Goal: Information Seeking & Learning: Check status

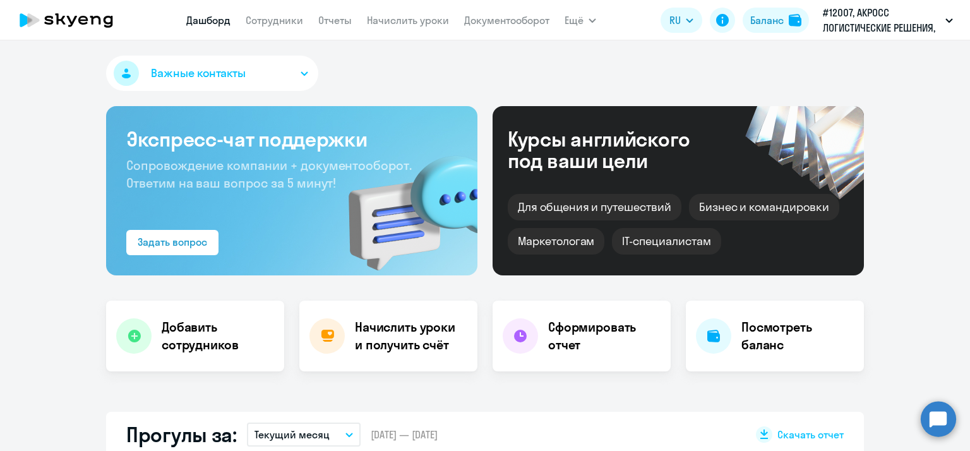
select select "30"
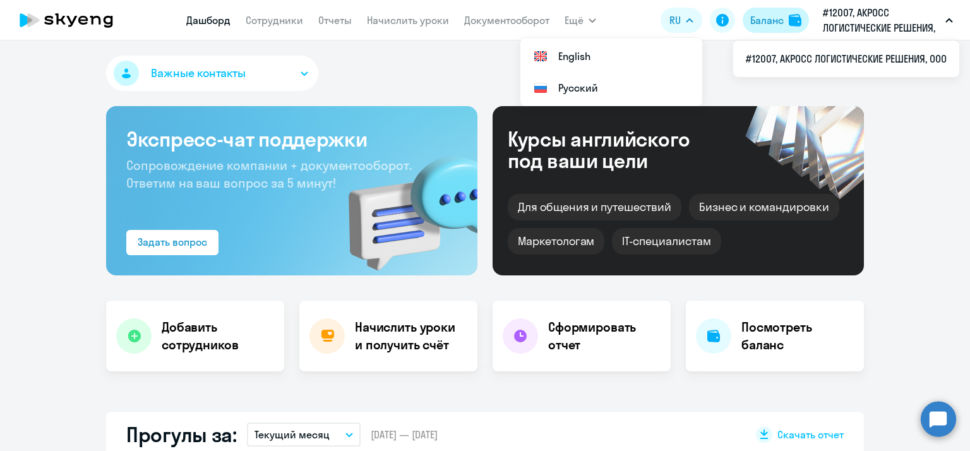
click at [755, 23] on div "Баланс" at bounding box center [766, 20] width 33 height 15
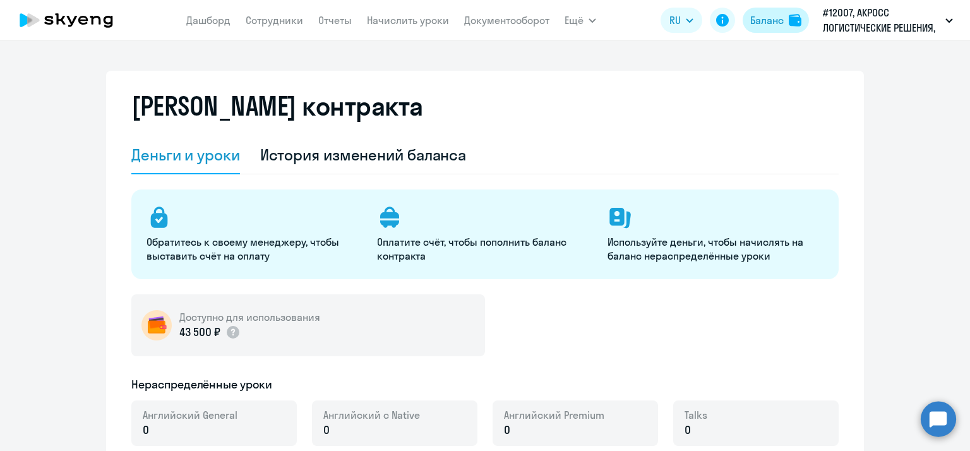
select select "english_adult_not_native_speaker"
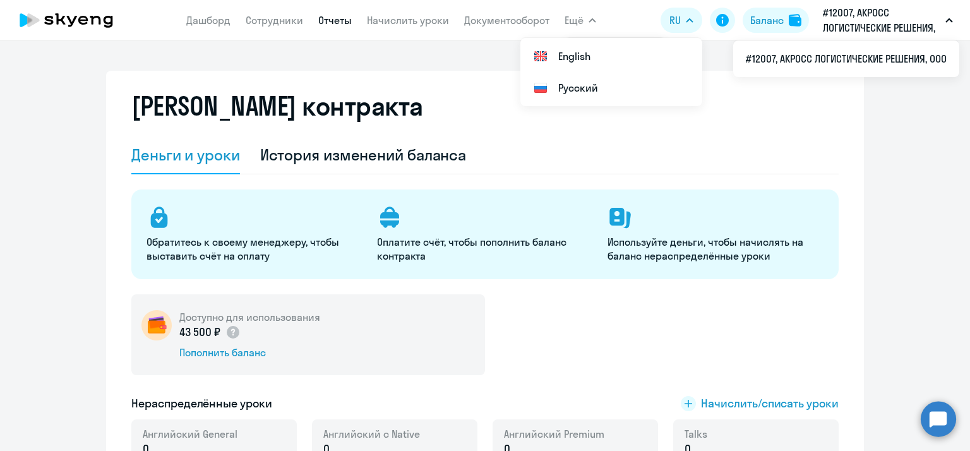
click at [327, 21] on link "Отчеты" at bounding box center [334, 20] width 33 height 13
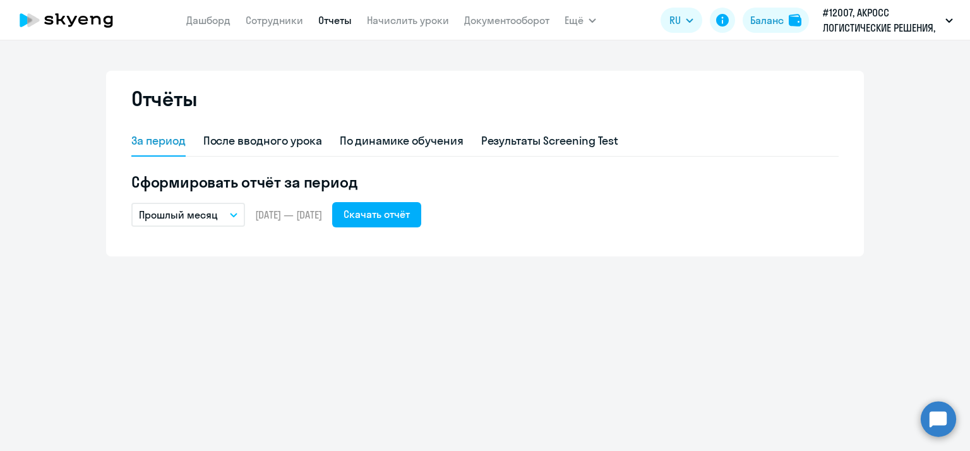
click at [230, 225] on button "Прошлый месяц" at bounding box center [188, 215] width 114 height 24
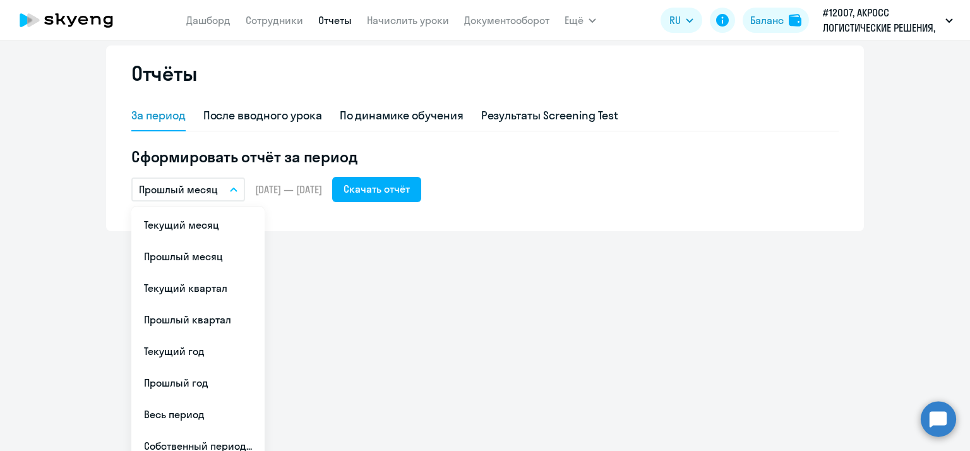
scroll to position [39, 0]
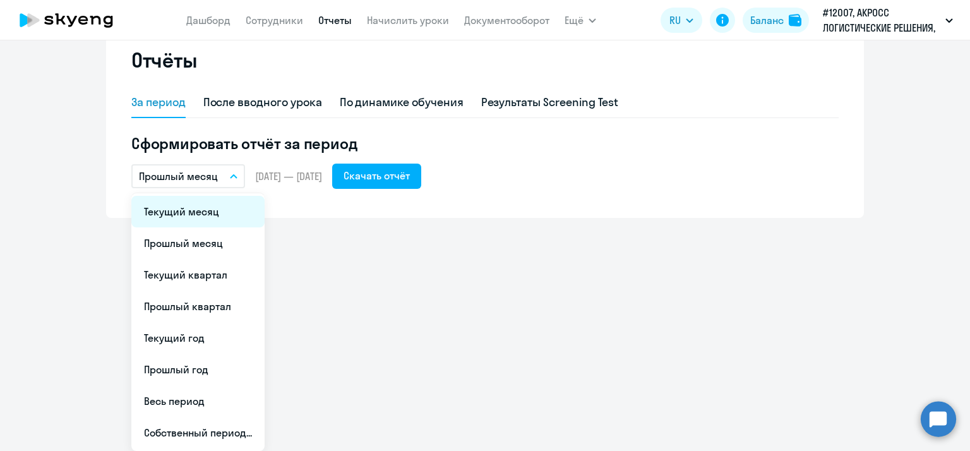
click at [180, 209] on li "Текущий месяц" at bounding box center [197, 212] width 133 height 32
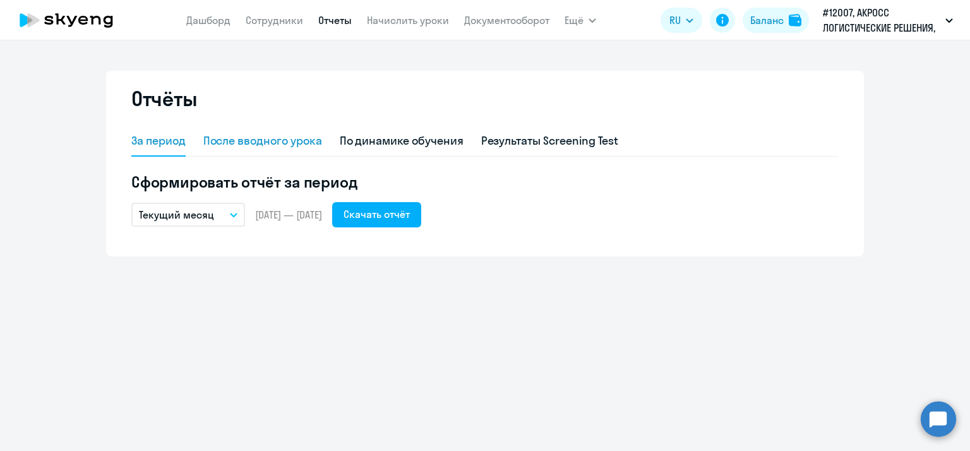
click at [250, 136] on div "После вводного урока" at bounding box center [262, 141] width 119 height 16
select select "10"
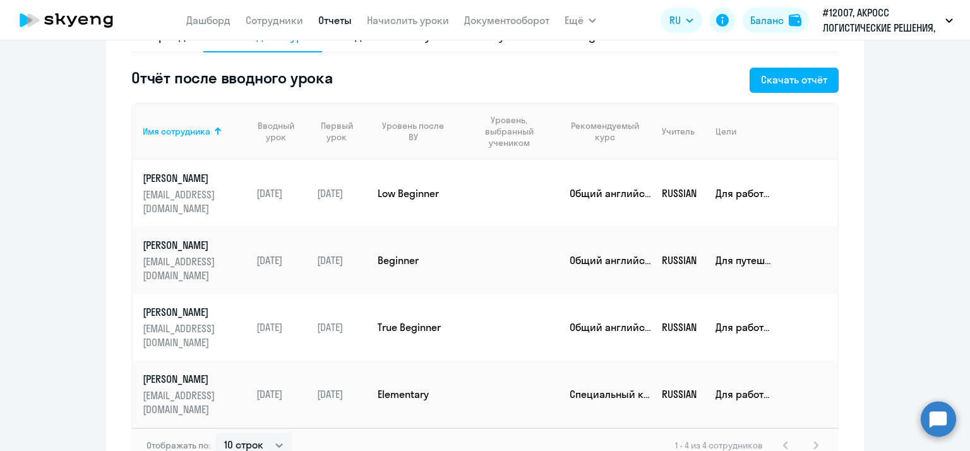
scroll to position [126, 0]
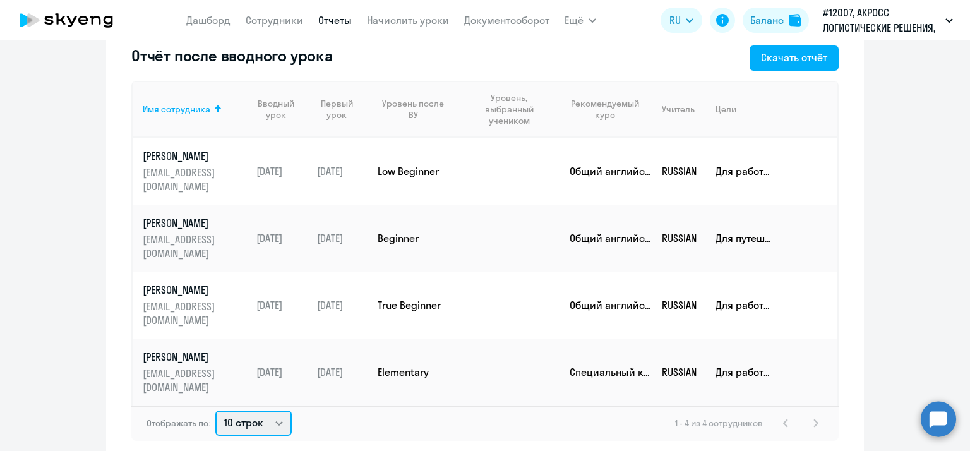
click at [278, 411] on select "10 строк 30 строк 50 строк" at bounding box center [253, 423] width 76 height 25
click at [436, 406] on div "Отображать по: 10 строк 30 строк 50 строк 1 - 4 из 4 сотрудников" at bounding box center [484, 423] width 707 height 35
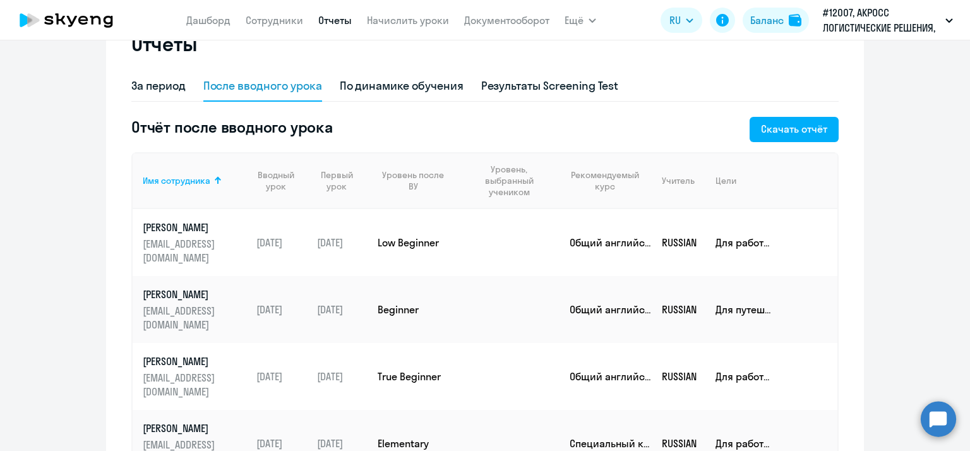
scroll to position [0, 0]
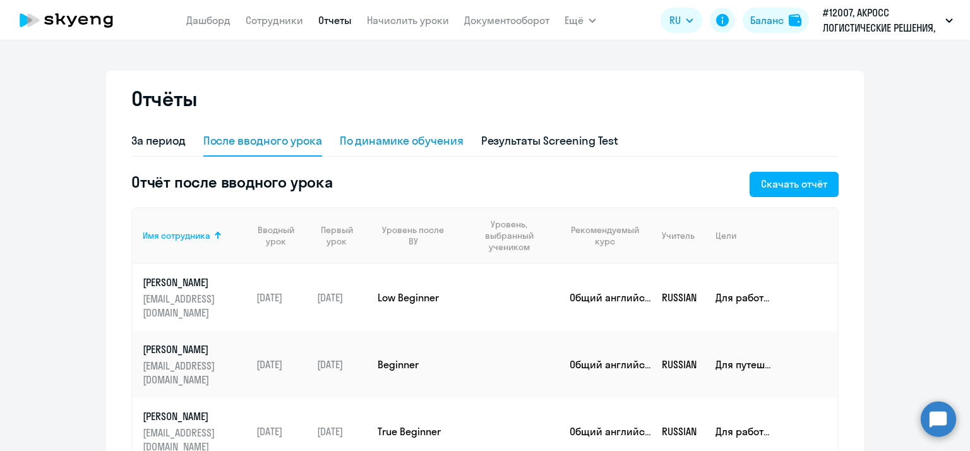
click at [389, 135] on div "По динамике обучения" at bounding box center [402, 141] width 124 height 16
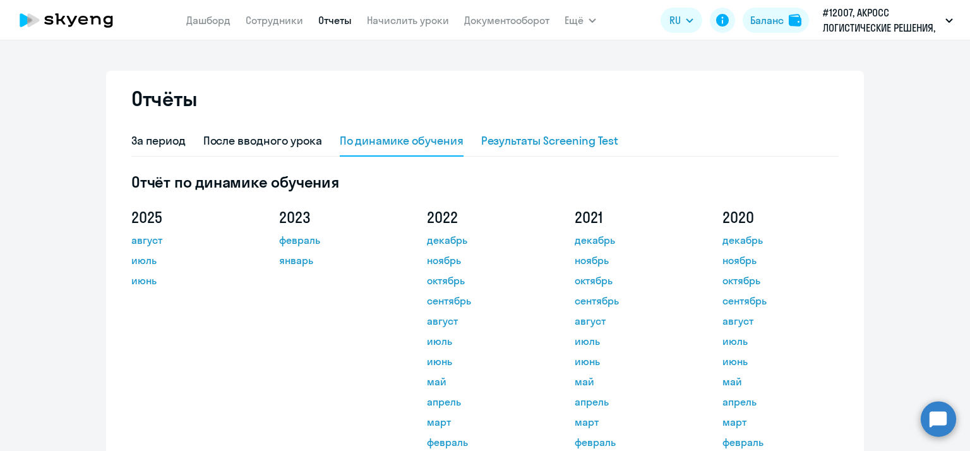
click at [592, 147] on div "Результаты Screening Test" at bounding box center [550, 141] width 138 height 16
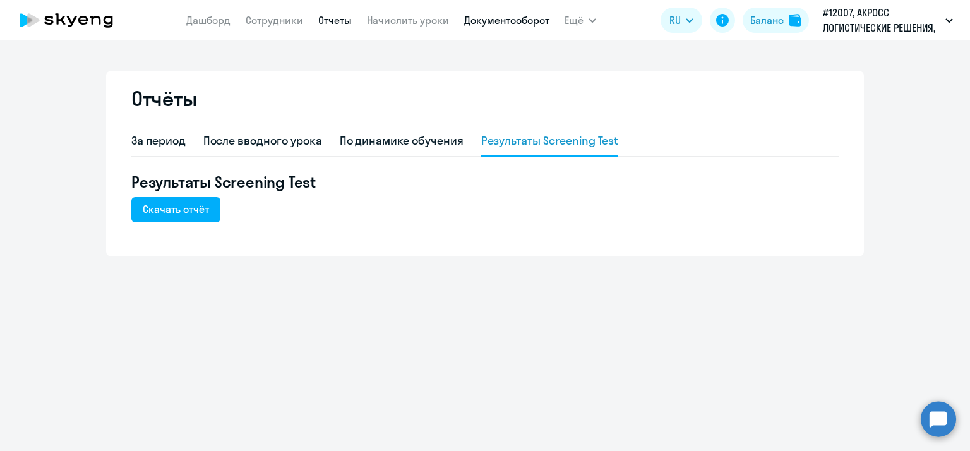
click at [488, 23] on link "Документооборот" at bounding box center [506, 20] width 85 height 13
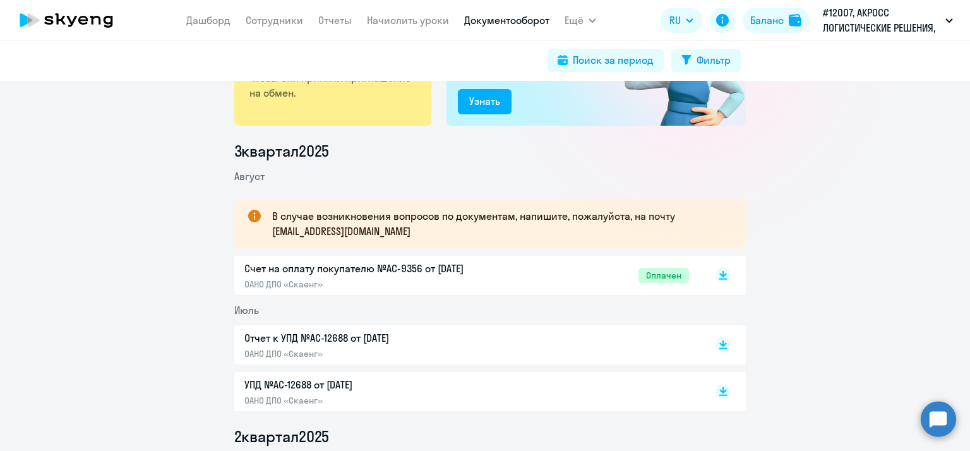
scroll to position [126, 0]
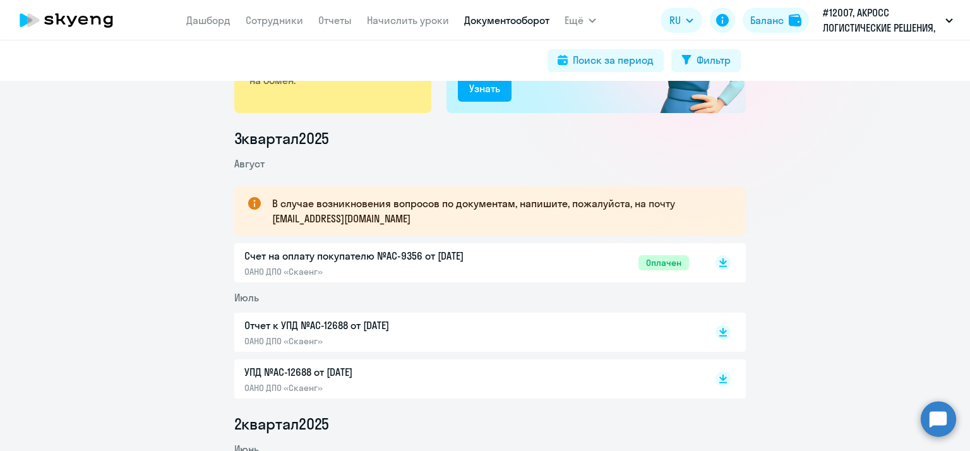
click at [409, 255] on p "Счет на оплату покупателю №AC-9356 от [DATE]" at bounding box center [376, 255] width 265 height 15
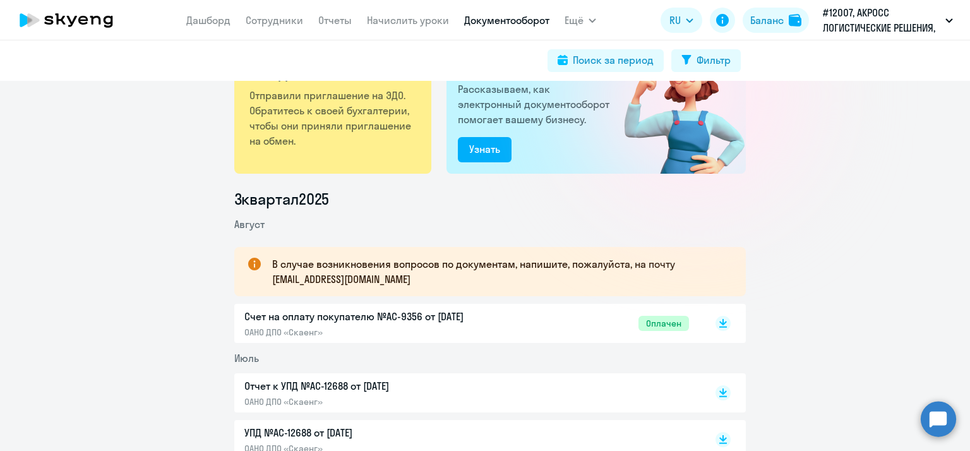
scroll to position [0, 0]
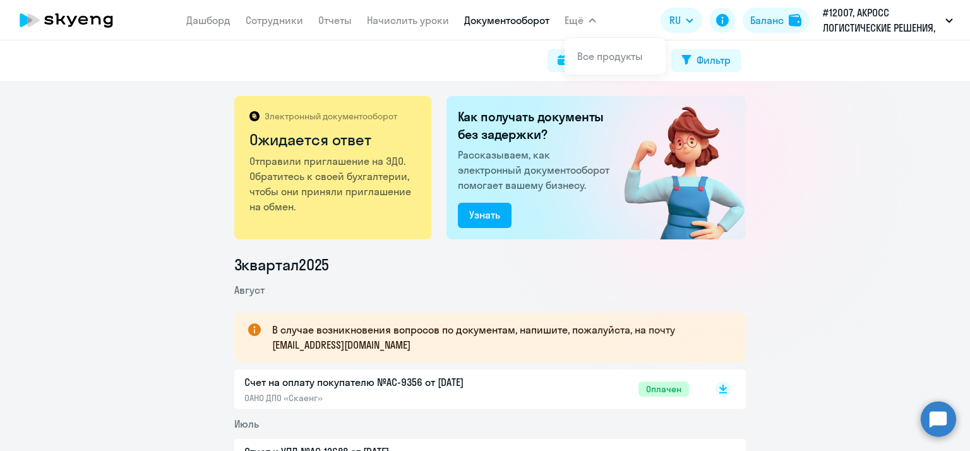
click at [576, 18] on span "Ещё" at bounding box center [574, 20] width 19 height 15
click at [210, 23] on link "Дашборд" at bounding box center [208, 20] width 44 height 13
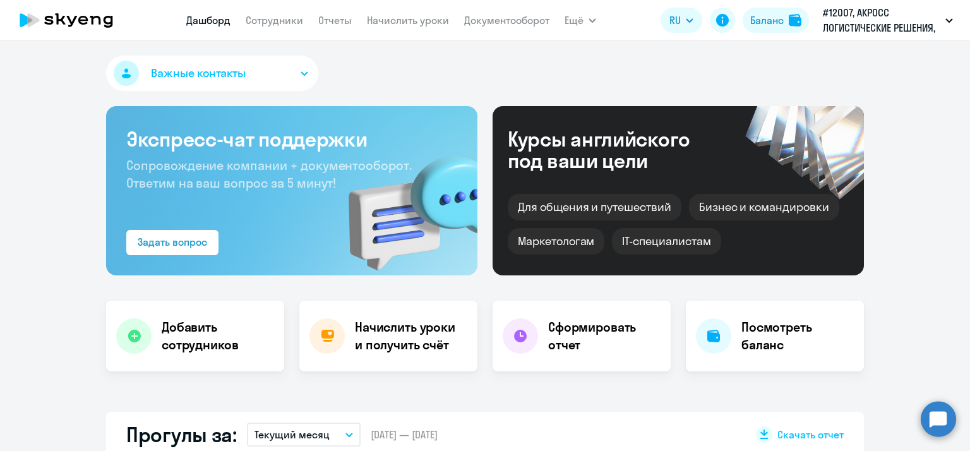
select select "30"
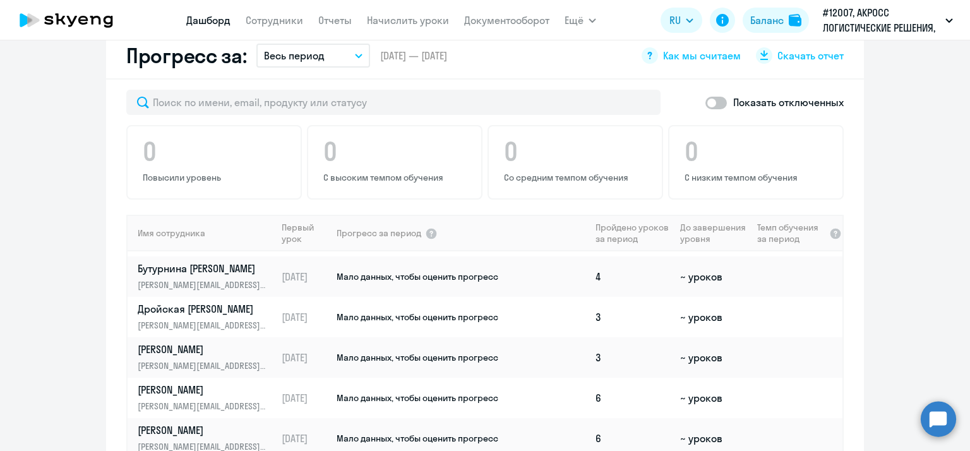
scroll to position [56, 0]
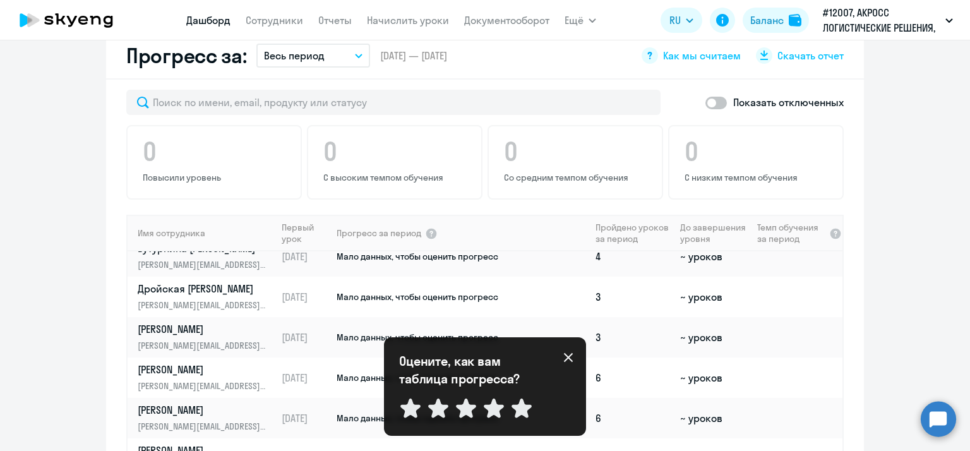
click at [15, 174] on app-progress-dashboard "Прогресс за: Весь период – [DATE] — [DATE] Как мы считаем Скачать отчет Показат…" at bounding box center [485, 287] width 970 height 509
click at [570, 361] on icon at bounding box center [568, 357] width 10 height 10
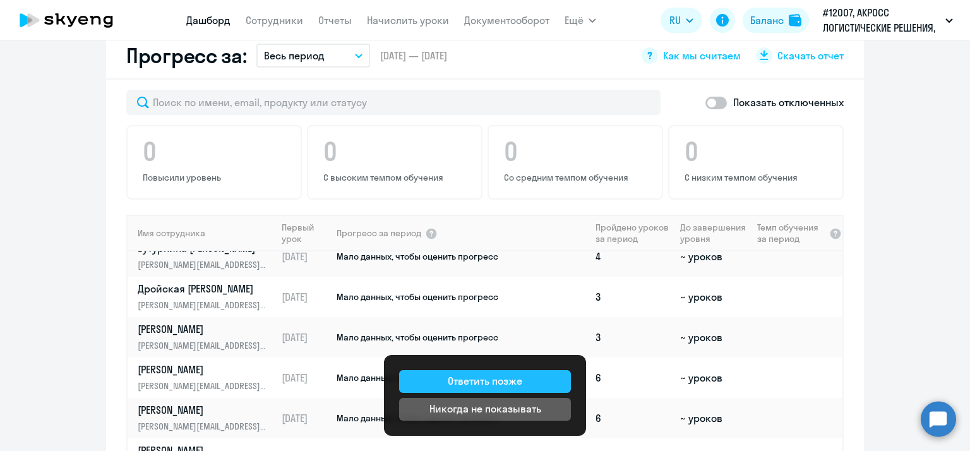
click at [538, 387] on button "Ответить позже" at bounding box center [485, 381] width 172 height 23
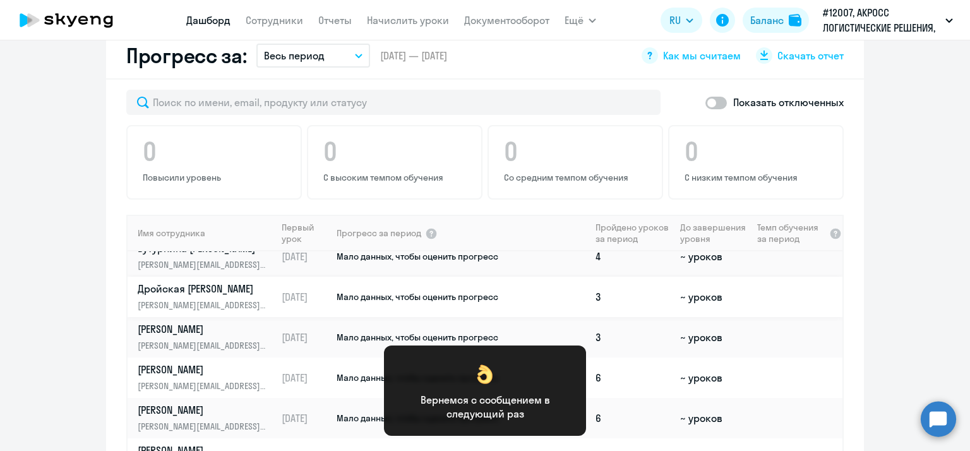
scroll to position [0, 0]
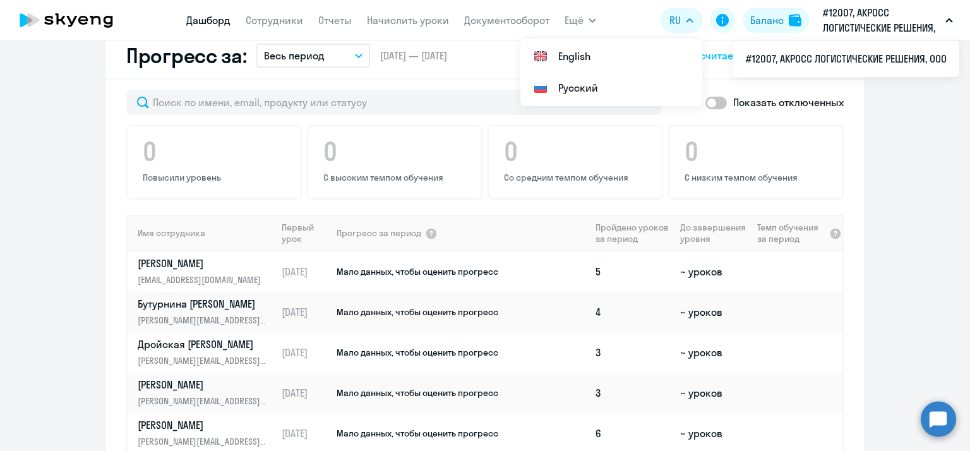
click at [882, 18] on p "#12007, АКРОСС ЛОГИСТИЧЕСКИЕ РЕШЕНИЯ, ООО" at bounding box center [881, 20] width 117 height 30
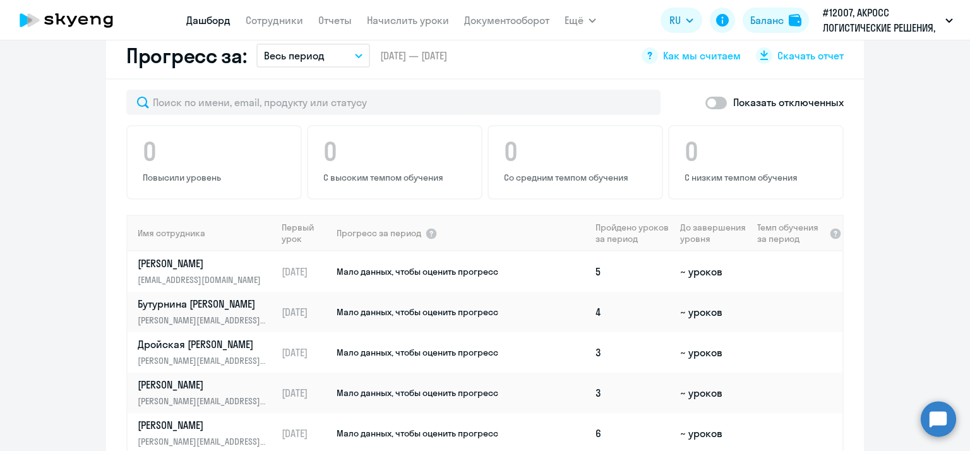
click at [882, 18] on p "#12007, АКРОСС ЛОГИСТИЧЕСКИЕ РЕШЕНИЯ, ООО" at bounding box center [881, 20] width 117 height 30
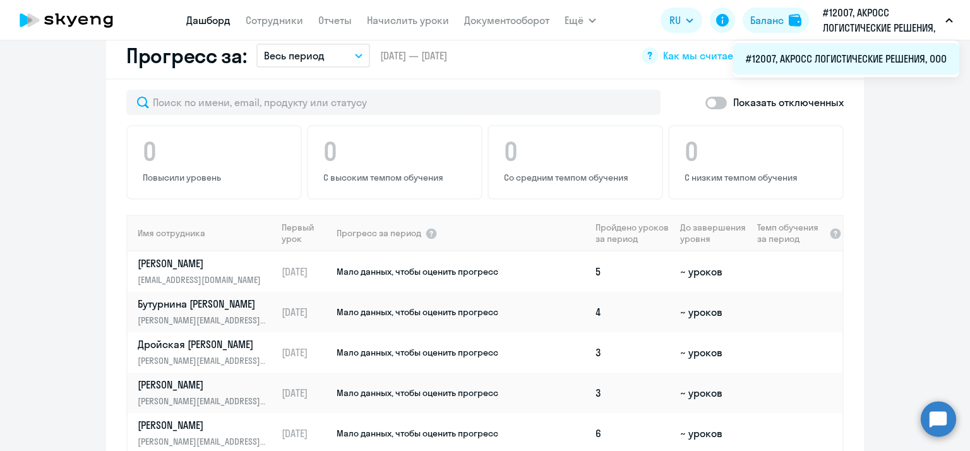
click at [841, 60] on li "#12007, АКРОСС ЛОГИСТИЧЕСКИЕ РЕШЕНИЯ, ООО" at bounding box center [846, 59] width 226 height 32
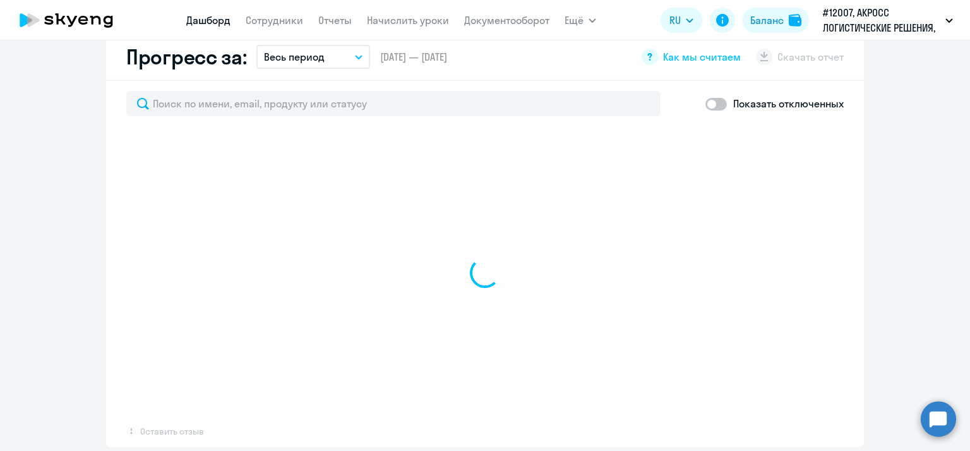
scroll to position [758, 0]
select select "30"
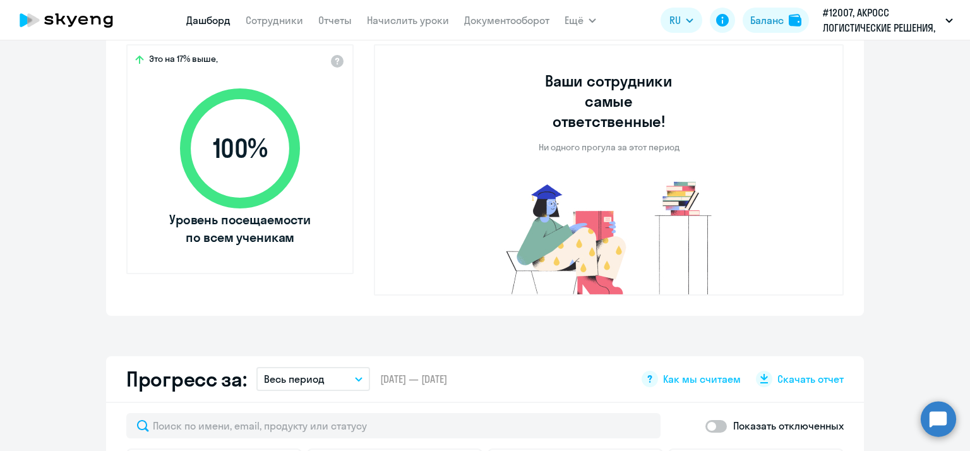
scroll to position [295, 0]
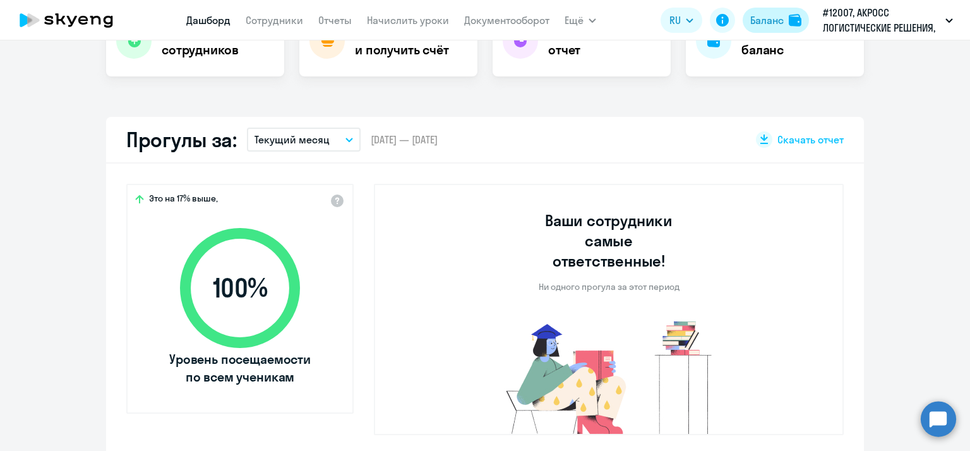
click at [771, 20] on div "Баланс" at bounding box center [766, 20] width 33 height 15
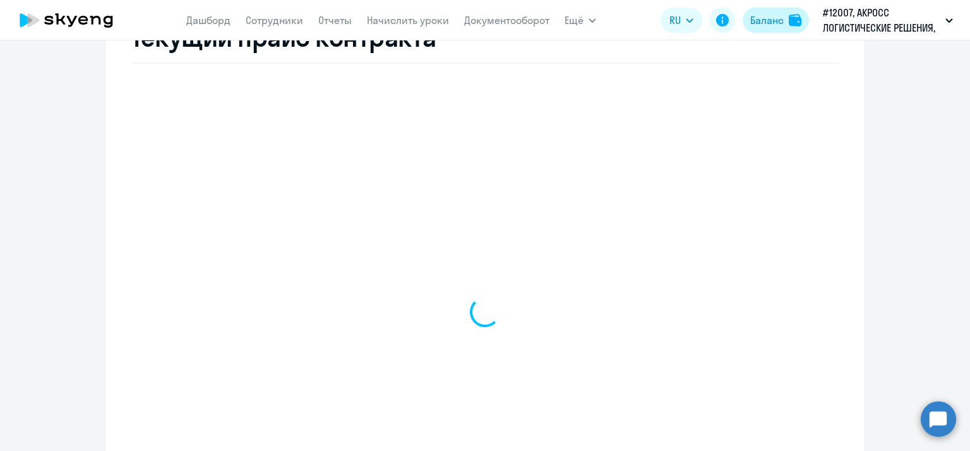
select select "english_adult_not_native_speaker"
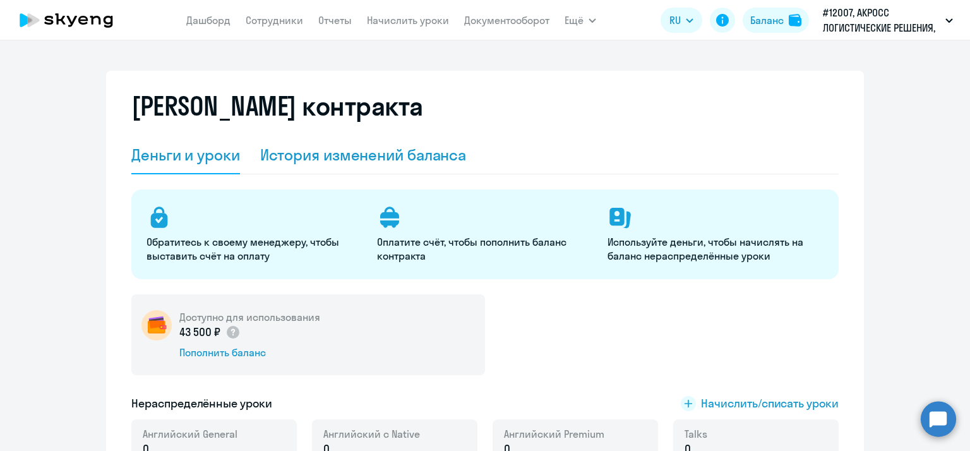
click at [334, 148] on div "История изменений баланса" at bounding box center [363, 155] width 207 height 20
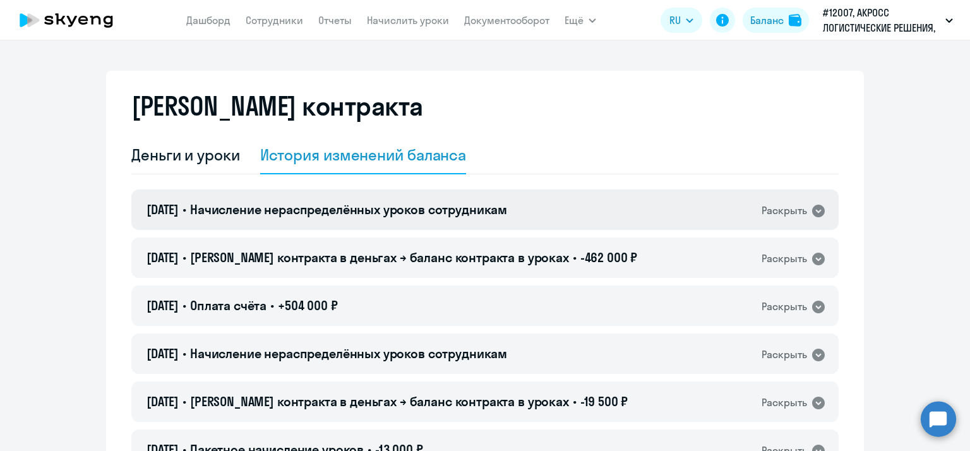
click at [819, 209] on icon at bounding box center [818, 211] width 13 height 13
